Goal: Transaction & Acquisition: Purchase product/service

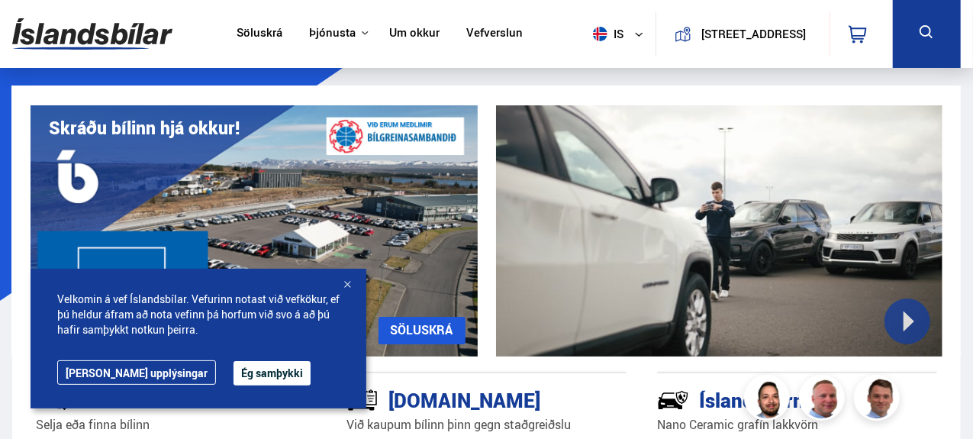
scroll to position [43, 0]
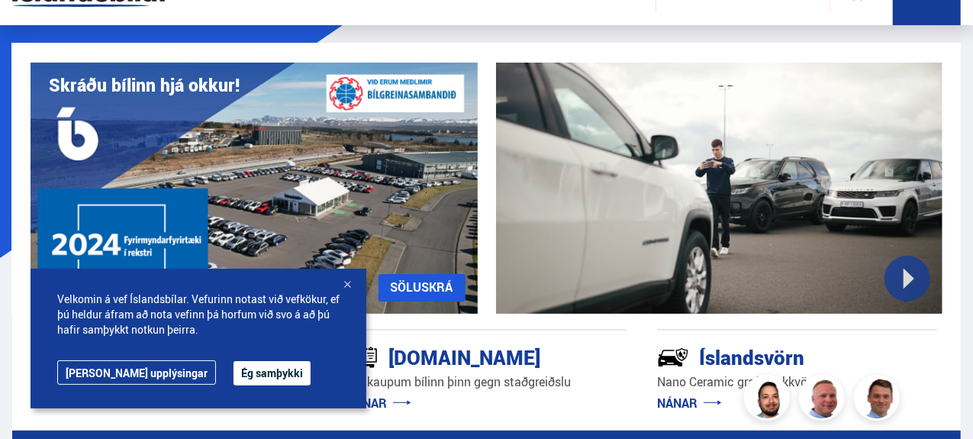
click at [234, 373] on button "Ég samþykki" at bounding box center [272, 373] width 77 height 24
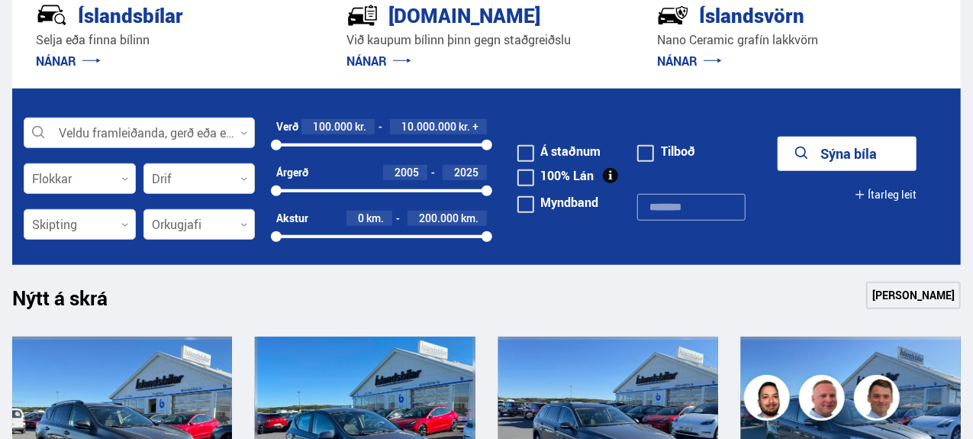
scroll to position [0, 0]
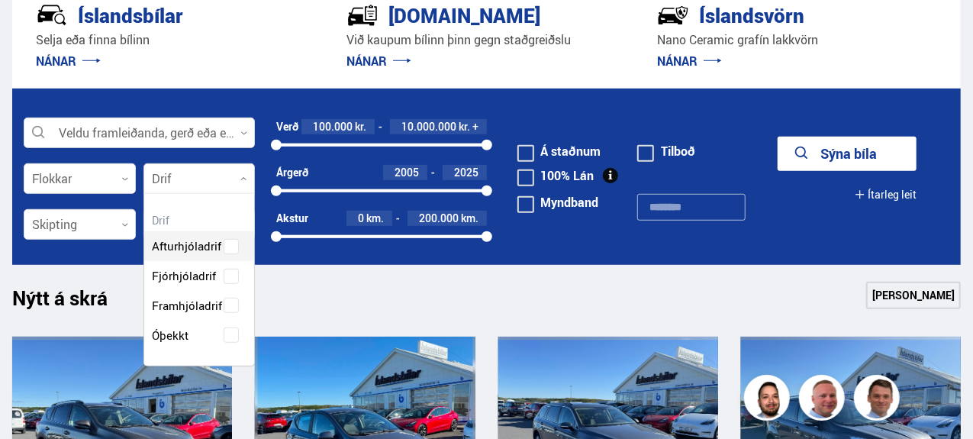
click at [243, 173] on div at bounding box center [200, 179] width 112 height 31
click at [229, 276] on div "Afturhjóladrif Fjórhjóladrif Framhjóladrif Óþekkt" at bounding box center [199, 279] width 111 height 141
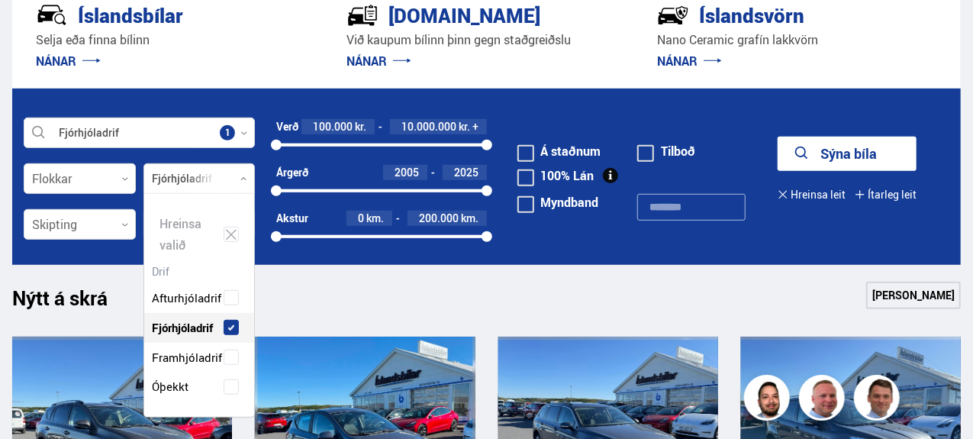
scroll to position [223, 111]
click at [296, 289] on div "Nýtt á skrá Sjá meira" at bounding box center [486, 300] width 949 height 37
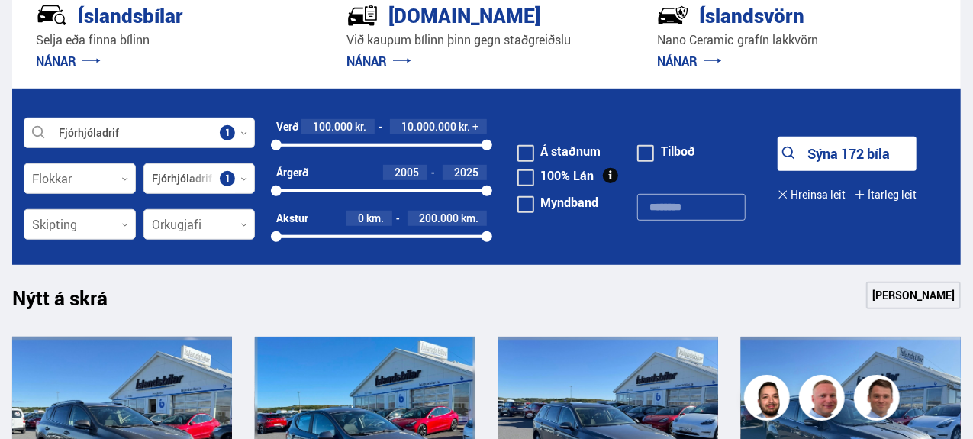
click at [524, 173] on span at bounding box center [526, 177] width 17 height 17
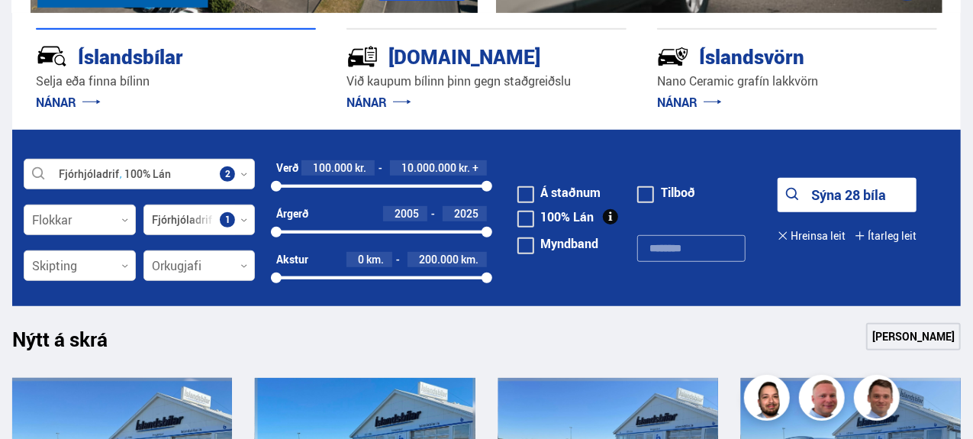
scroll to position [343, 0]
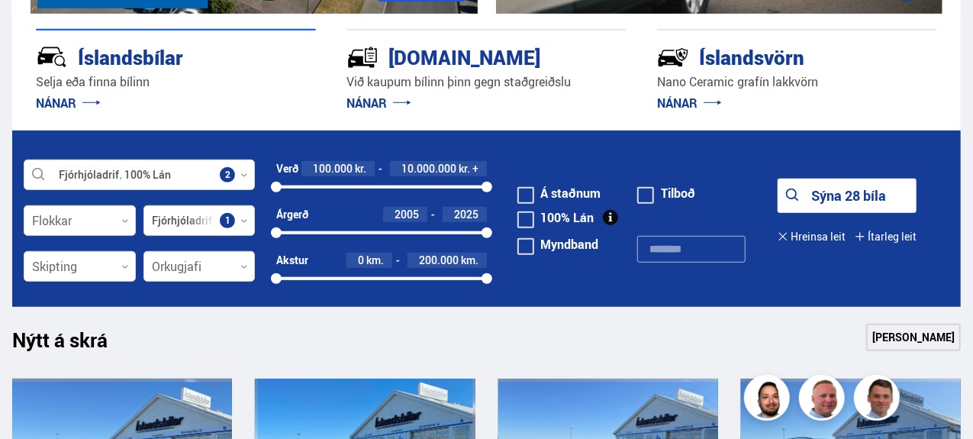
click at [811, 192] on button "Sýna 28 bíla" at bounding box center [847, 196] width 139 height 34
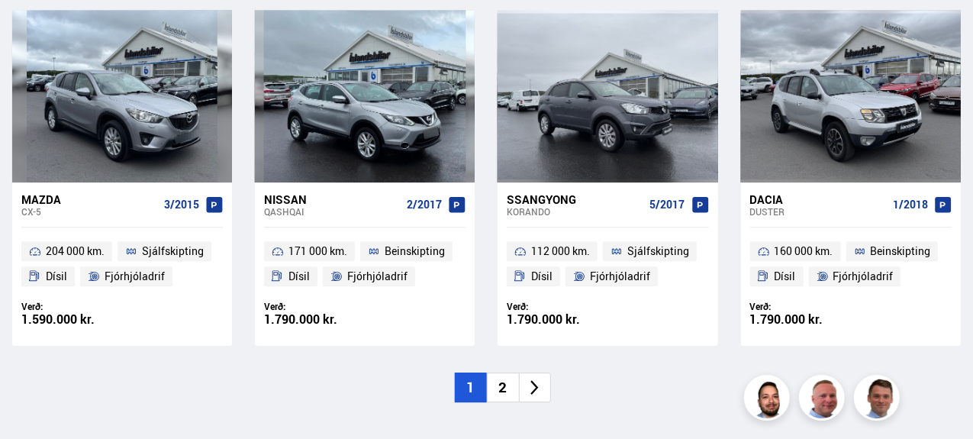
scroll to position [2223, 0]
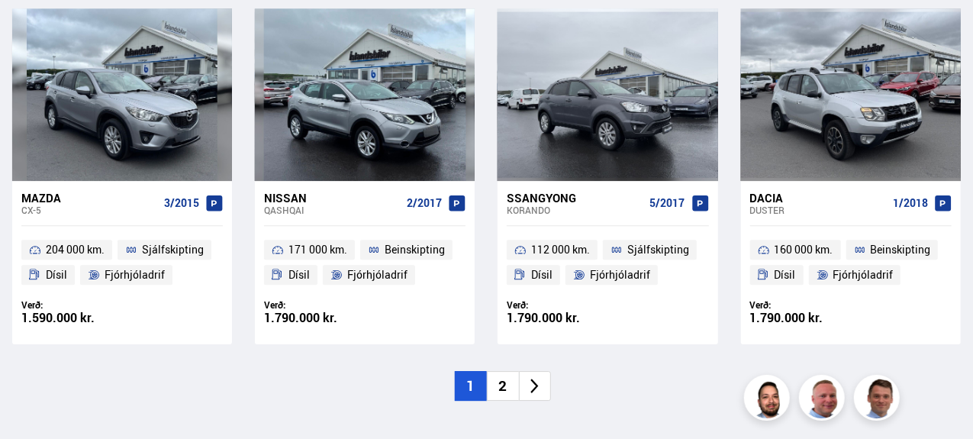
click at [503, 371] on li "2" at bounding box center [503, 386] width 32 height 30
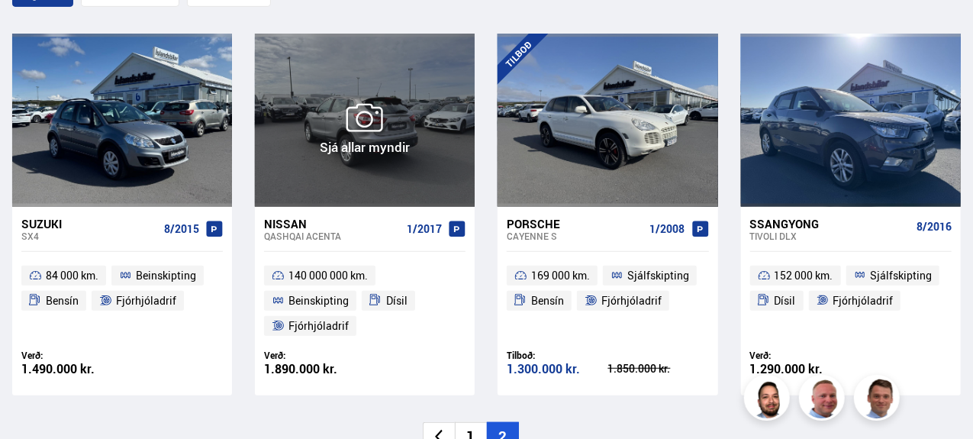
scroll to position [376, 0]
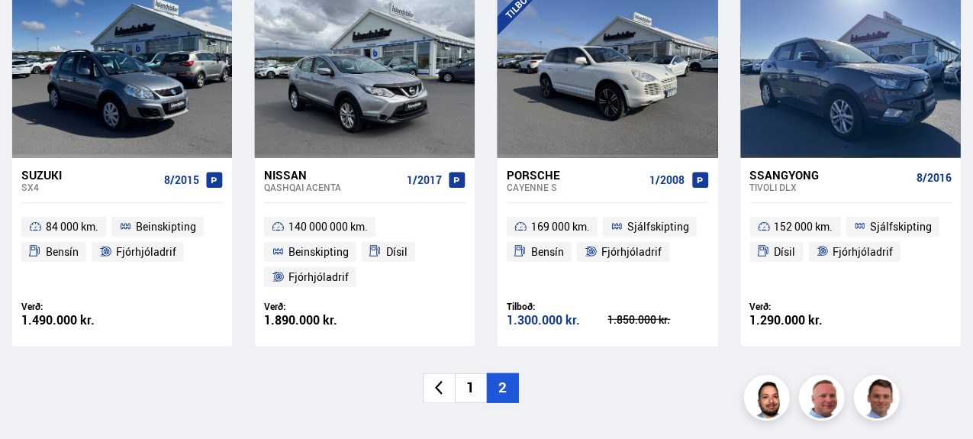
click at [472, 391] on li "1" at bounding box center [471, 388] width 32 height 30
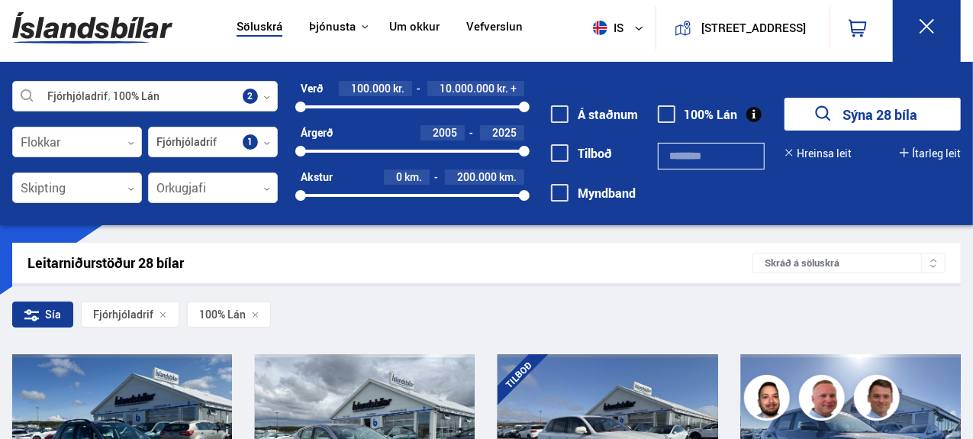
scroll to position [0, 0]
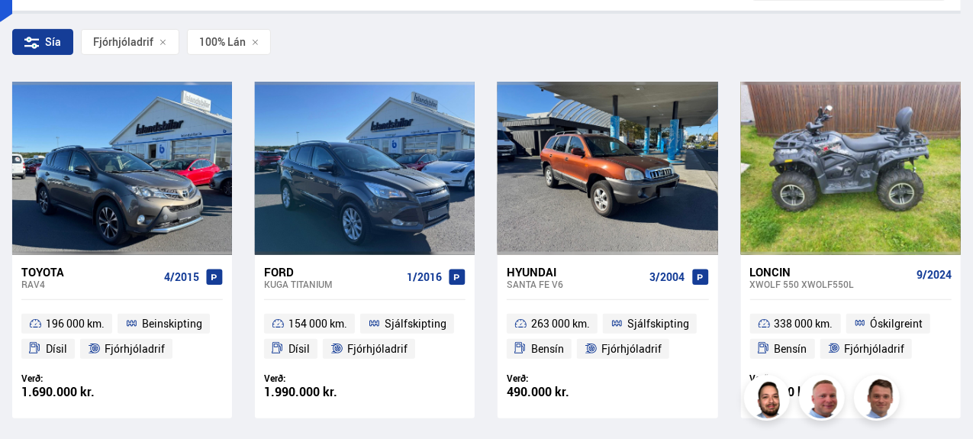
scroll to position [278, 0]
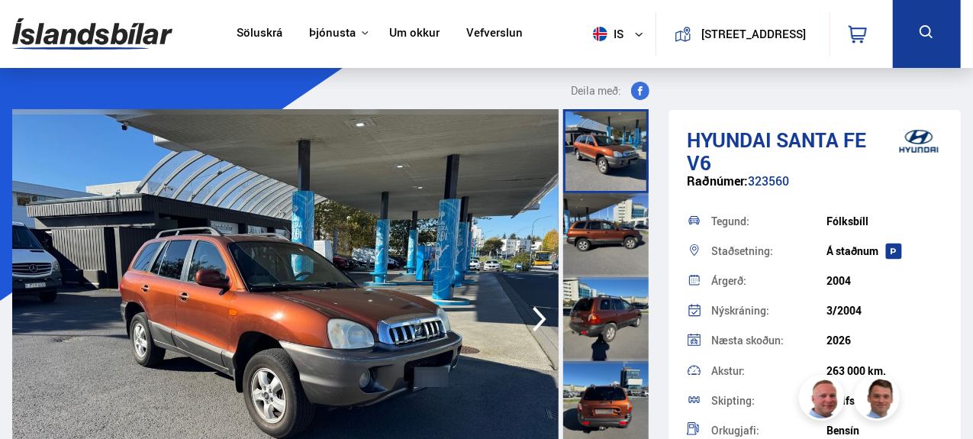
click at [531, 318] on icon "button" at bounding box center [540, 319] width 31 height 37
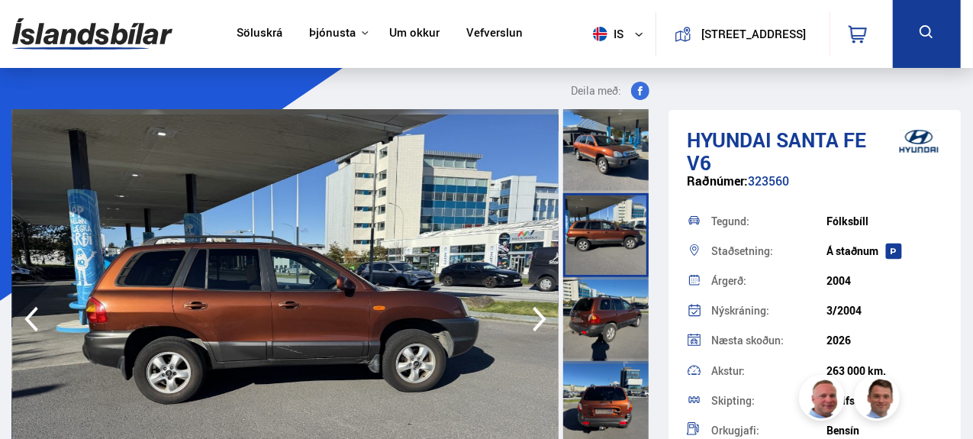
click at [531, 318] on icon "button" at bounding box center [540, 319] width 31 height 37
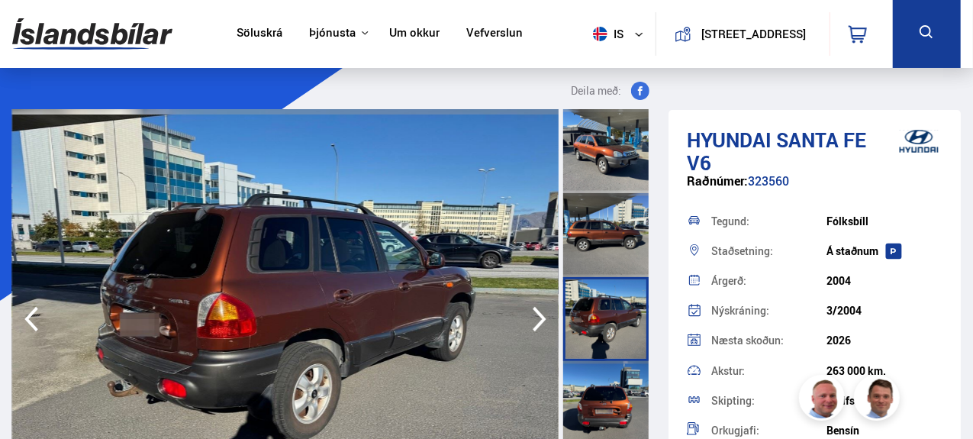
click at [531, 318] on icon "button" at bounding box center [540, 319] width 31 height 37
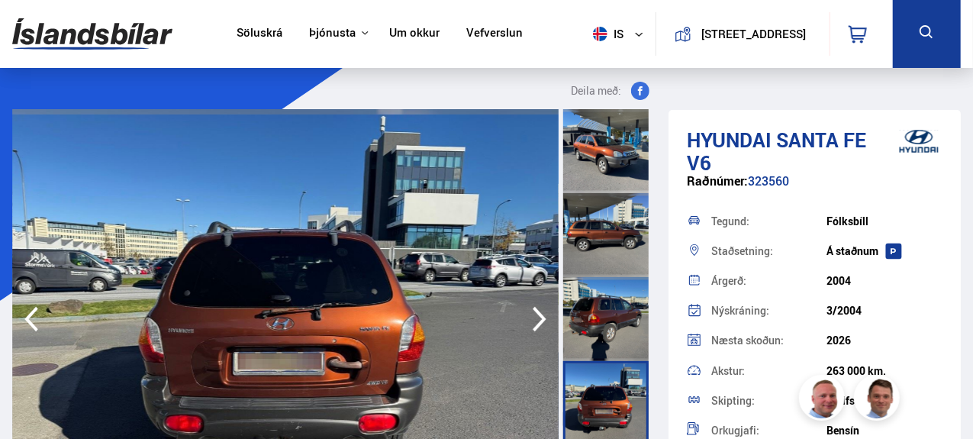
click at [531, 318] on icon "button" at bounding box center [540, 319] width 31 height 37
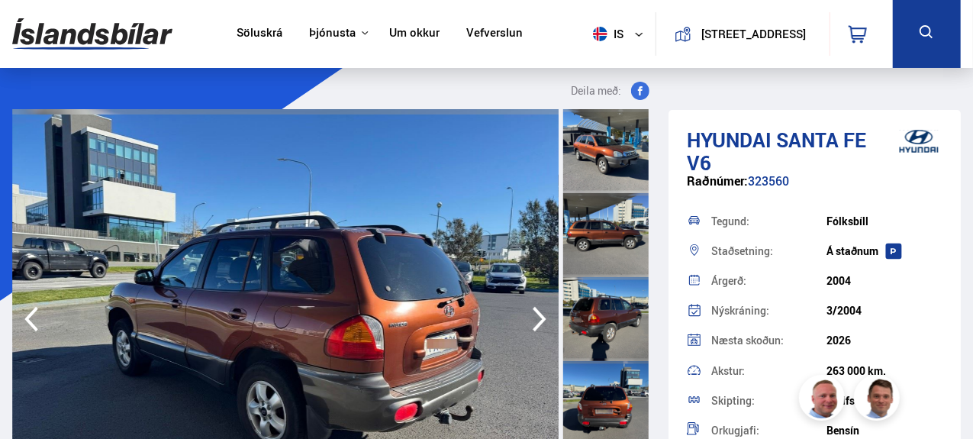
click at [531, 318] on icon "button" at bounding box center [540, 319] width 31 height 37
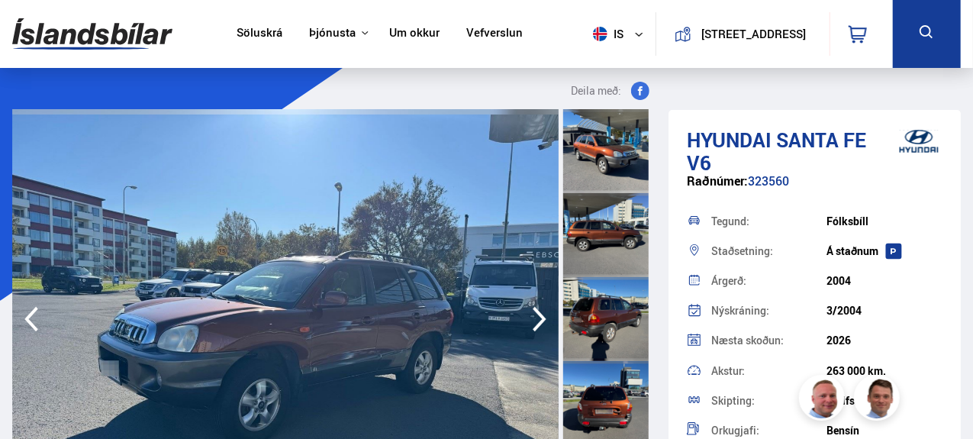
click at [531, 318] on icon "button" at bounding box center [540, 319] width 31 height 37
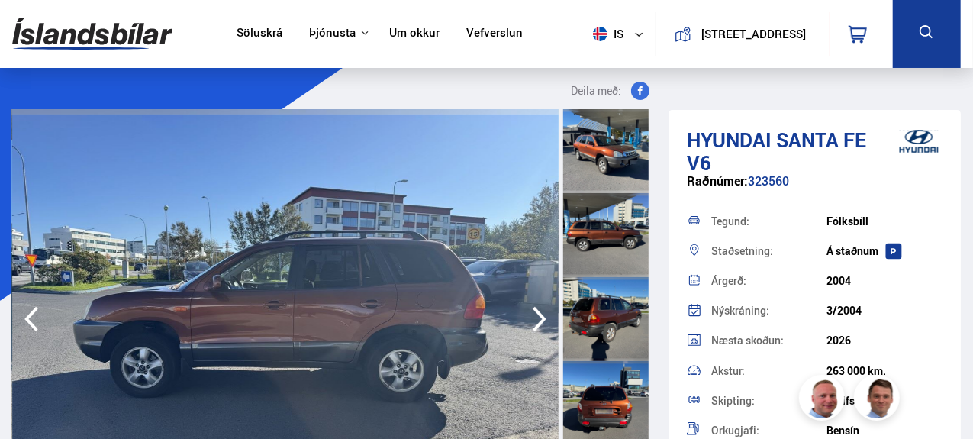
click at [531, 318] on icon "button" at bounding box center [540, 319] width 31 height 37
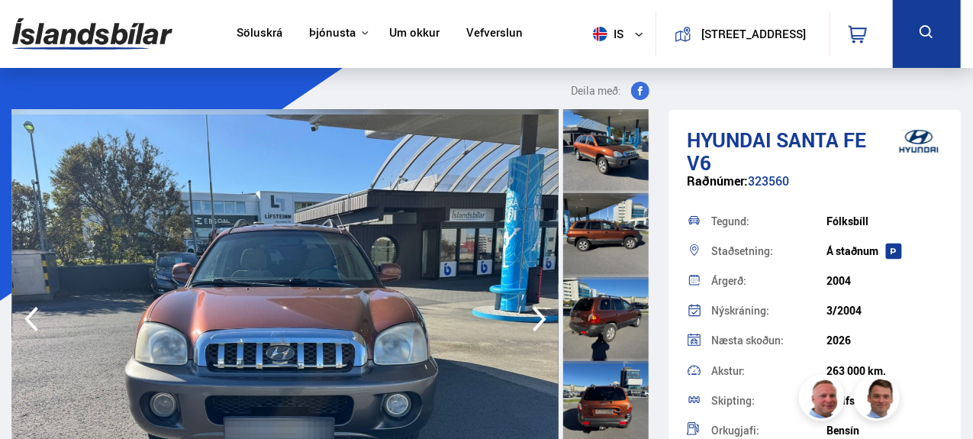
click at [531, 318] on icon "button" at bounding box center [540, 319] width 31 height 37
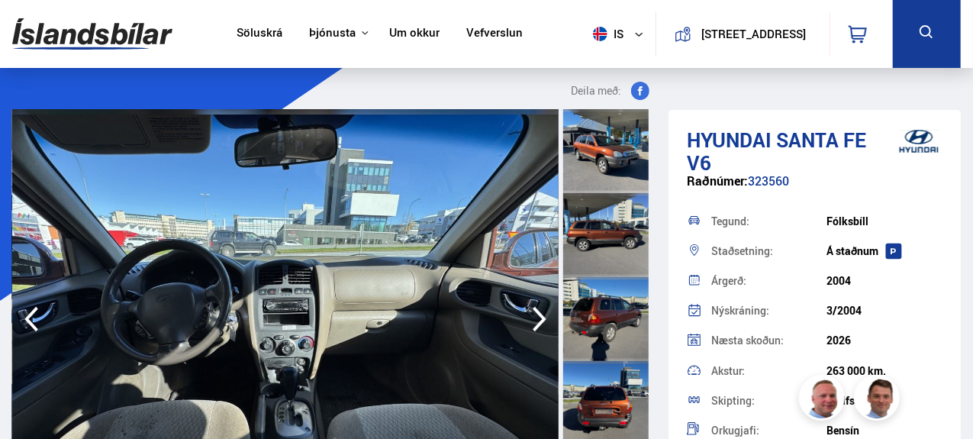
click at [34, 311] on icon "button" at bounding box center [31, 319] width 14 height 25
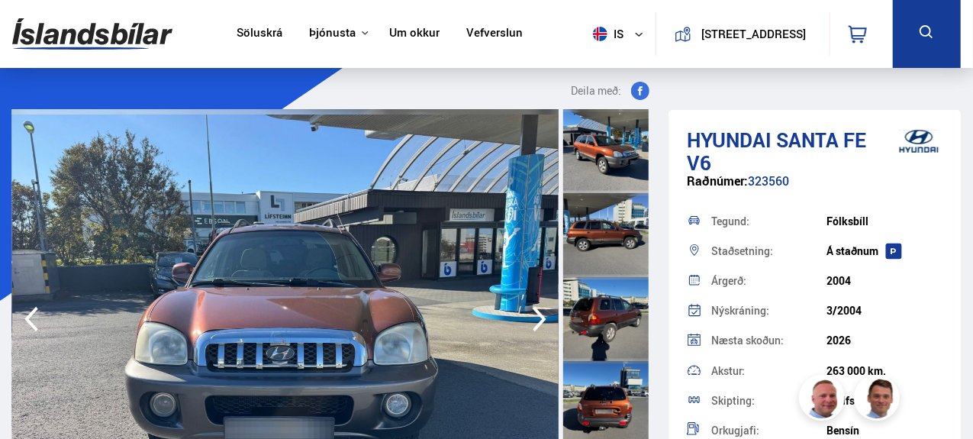
click at [541, 323] on icon "button" at bounding box center [540, 319] width 14 height 25
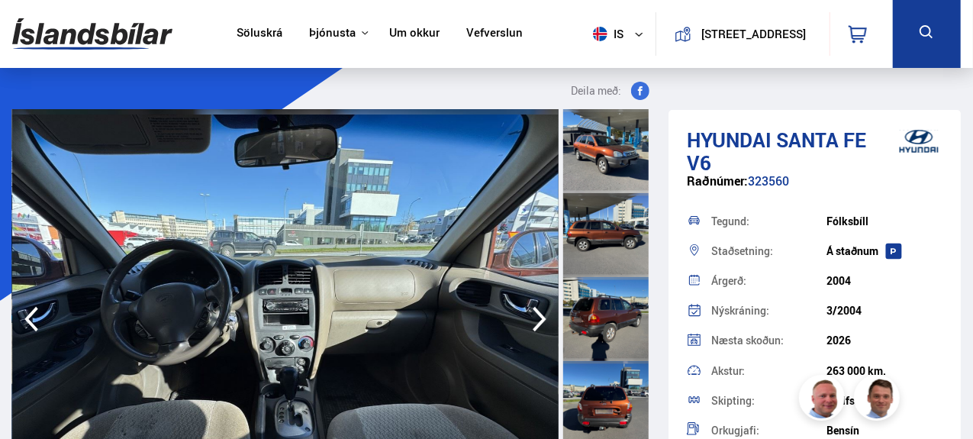
click at [541, 323] on icon "button" at bounding box center [540, 319] width 14 height 25
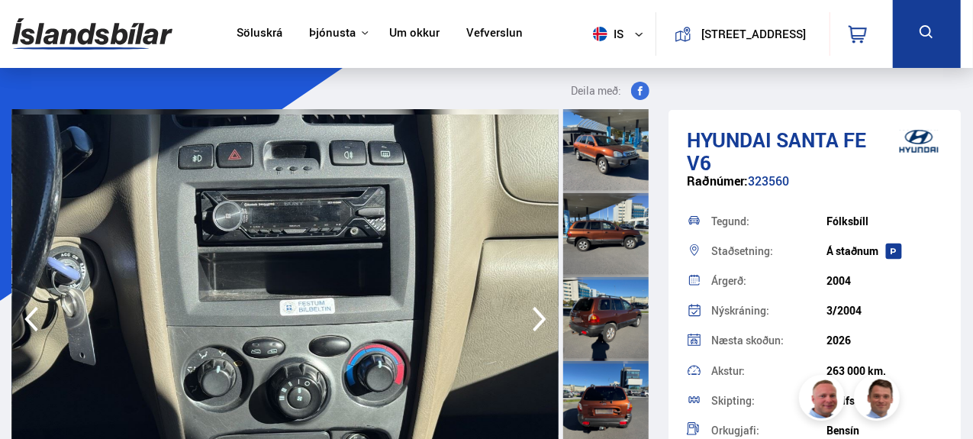
click at [541, 323] on icon "button" at bounding box center [540, 319] width 14 height 25
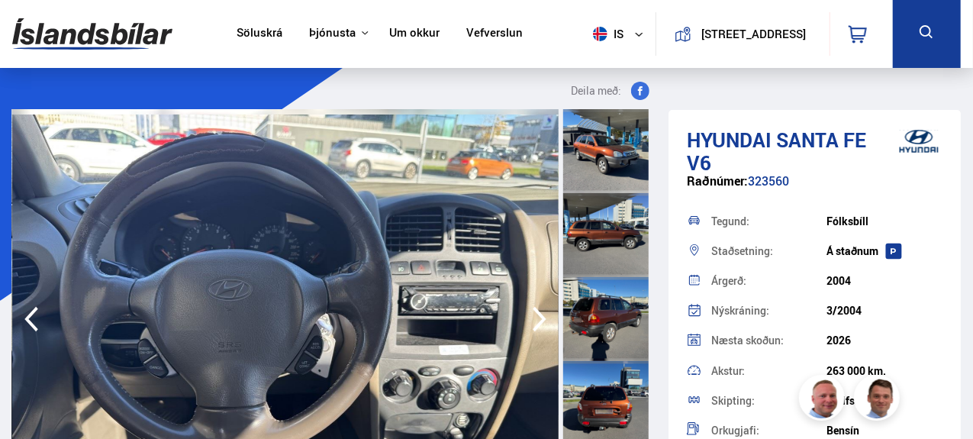
click at [541, 323] on icon "button" at bounding box center [540, 319] width 14 height 25
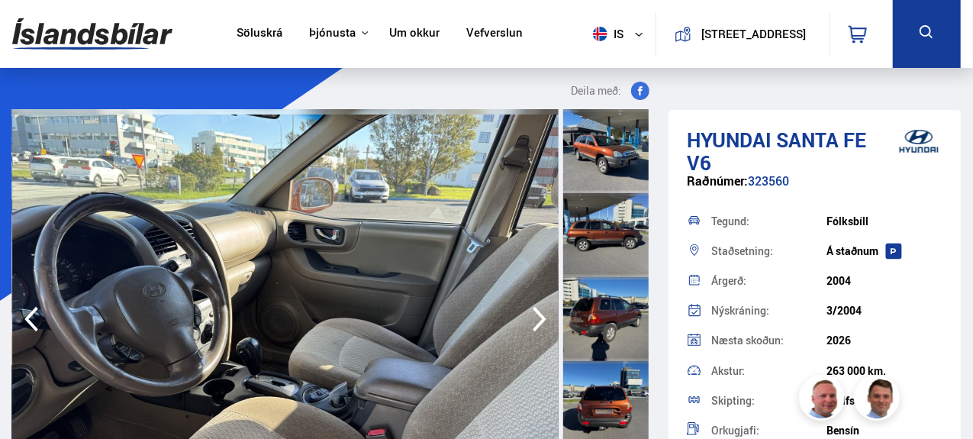
click at [541, 323] on icon "button" at bounding box center [540, 319] width 14 height 25
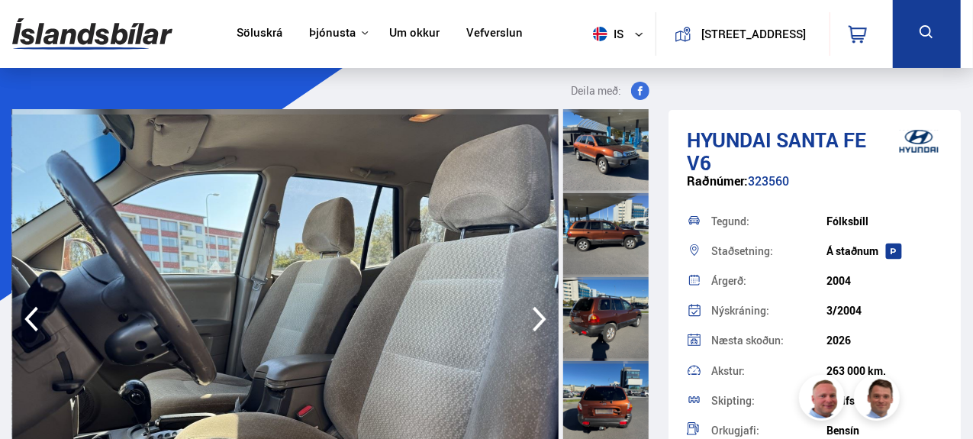
click at [541, 323] on icon "button" at bounding box center [540, 319] width 14 height 25
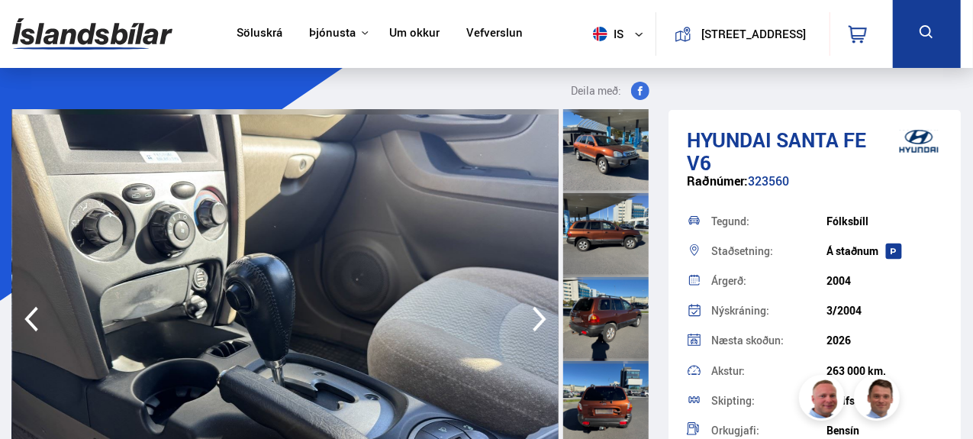
click at [541, 323] on icon "button" at bounding box center [540, 319] width 14 height 25
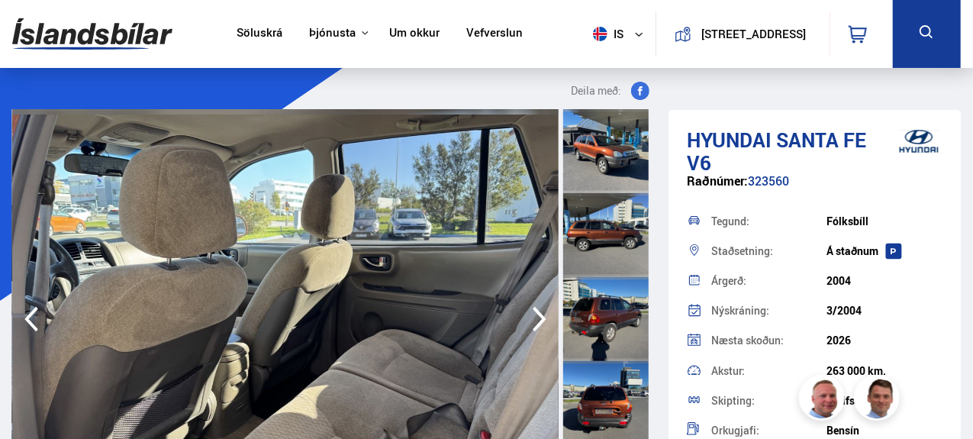
click at [541, 323] on icon "button" at bounding box center [540, 319] width 14 height 25
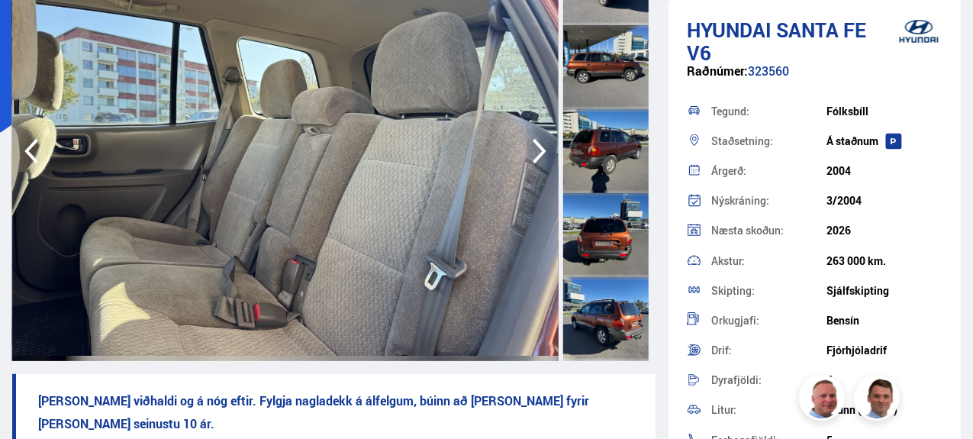
scroll to position [166, 0]
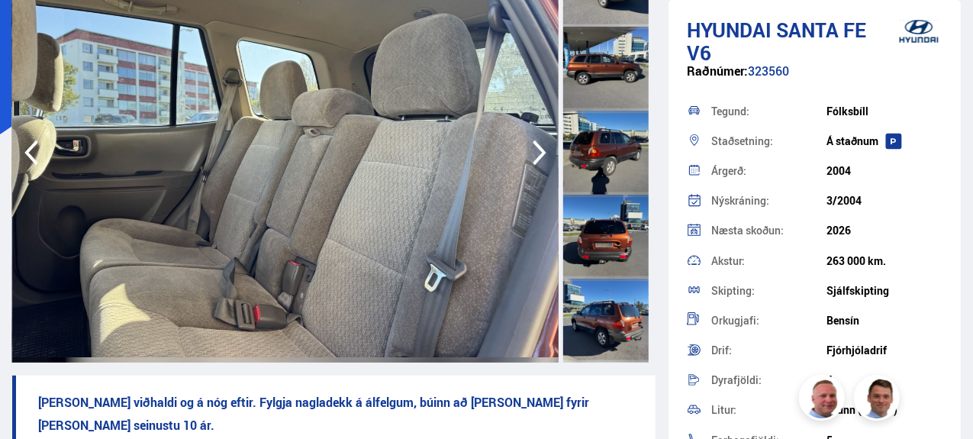
click at [539, 150] on icon "button" at bounding box center [540, 152] width 31 height 37
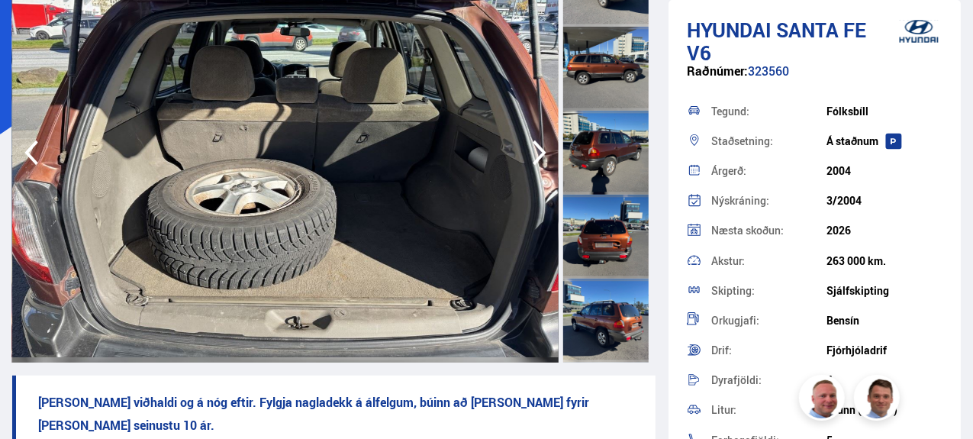
click at [539, 150] on icon "button" at bounding box center [540, 152] width 31 height 37
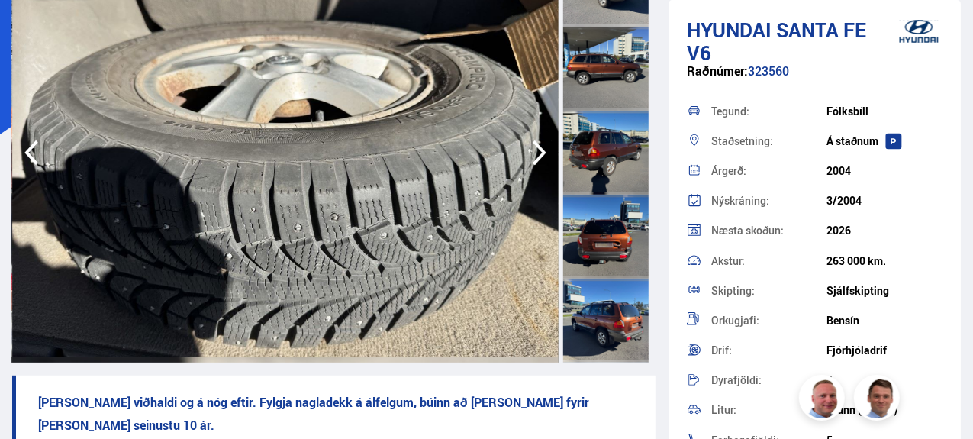
click at [539, 150] on icon "button" at bounding box center [540, 152] width 31 height 37
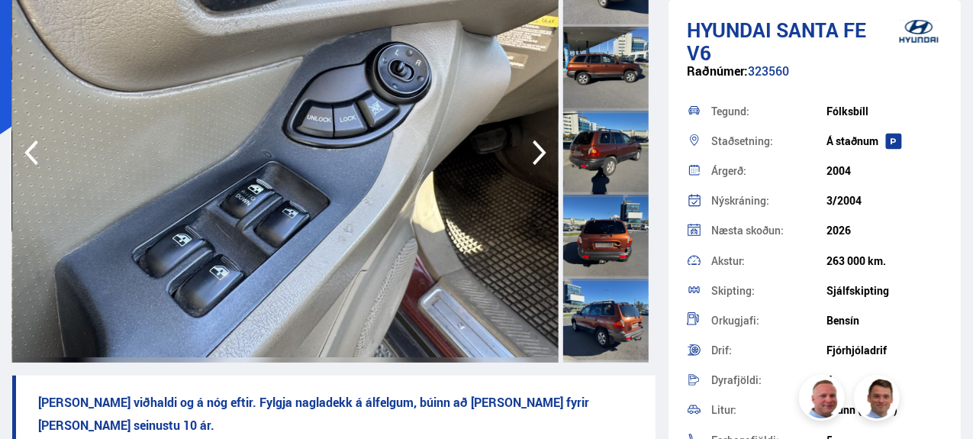
click at [539, 150] on icon "button" at bounding box center [540, 152] width 31 height 37
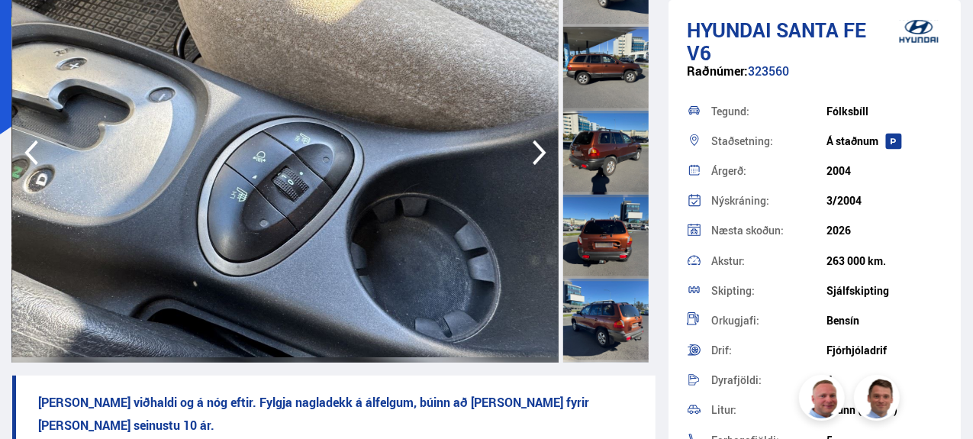
click at [539, 150] on icon "button" at bounding box center [540, 152] width 31 height 37
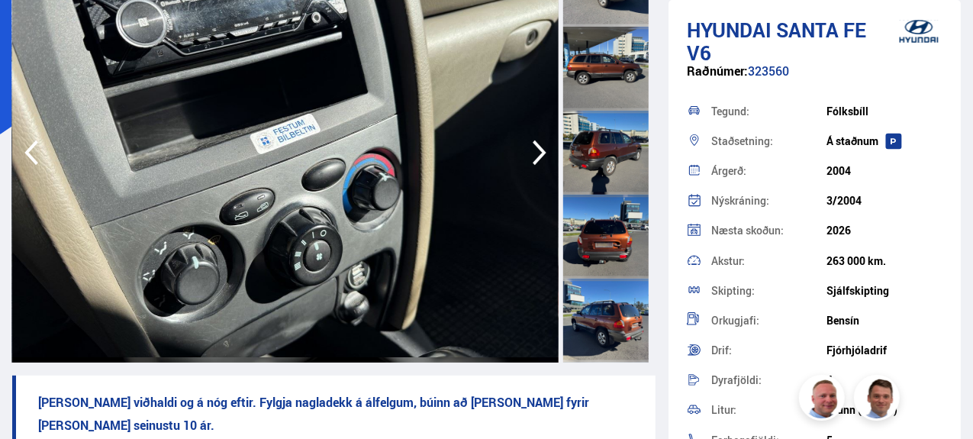
click at [539, 150] on icon "button" at bounding box center [540, 152] width 31 height 37
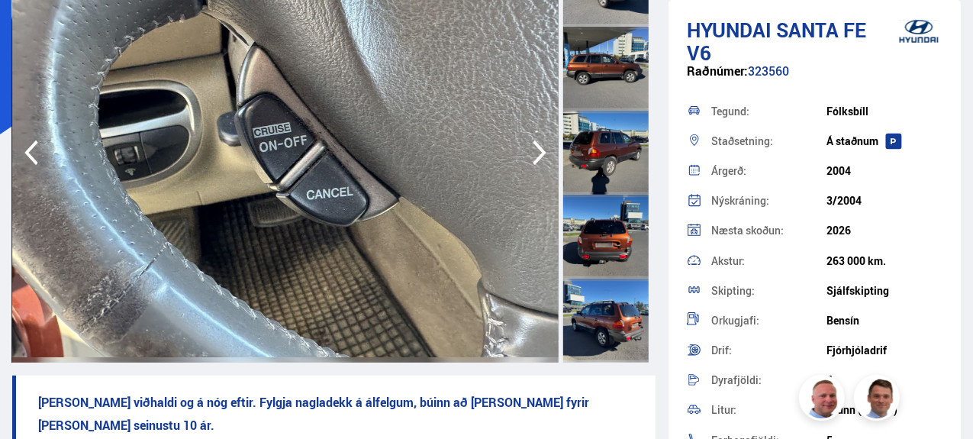
click at [539, 150] on icon "button" at bounding box center [540, 152] width 31 height 37
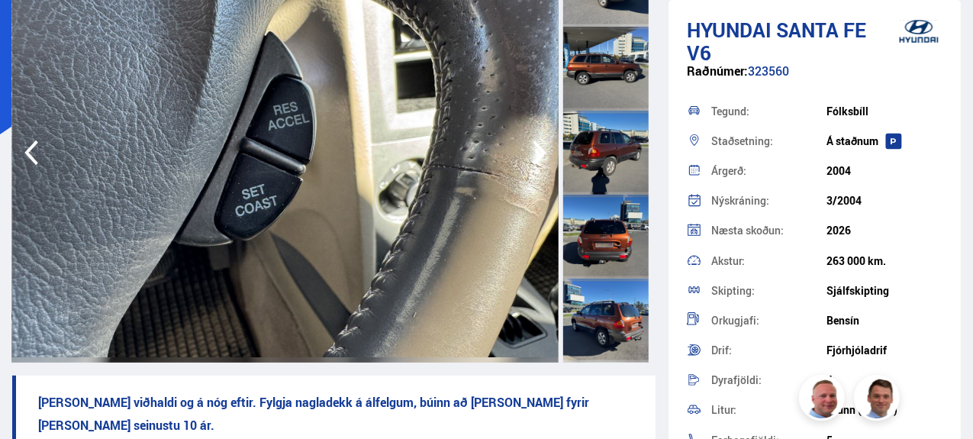
click at [539, 150] on icon "button" at bounding box center [540, 152] width 31 height 37
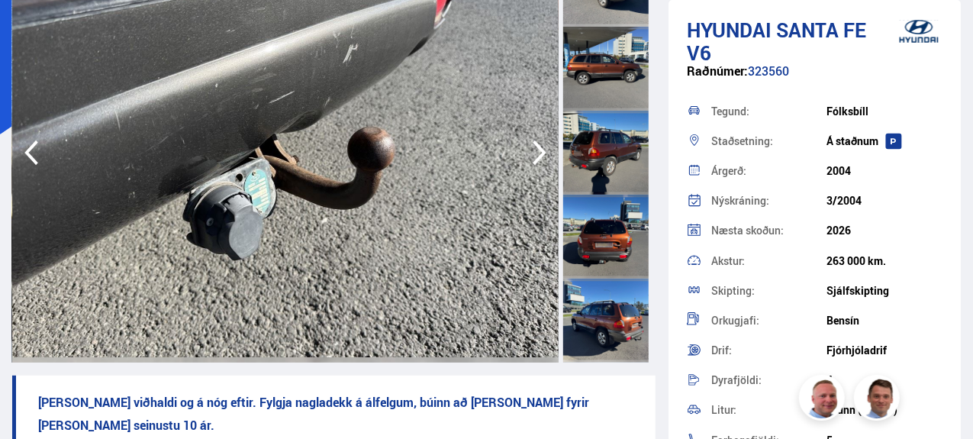
click at [539, 150] on icon "button" at bounding box center [540, 152] width 31 height 37
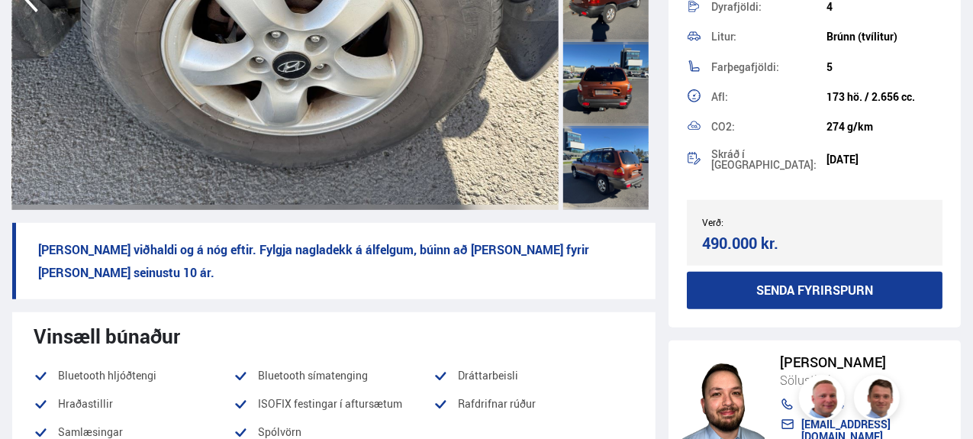
scroll to position [464, 0]
